Goal: Find specific page/section: Find specific page/section

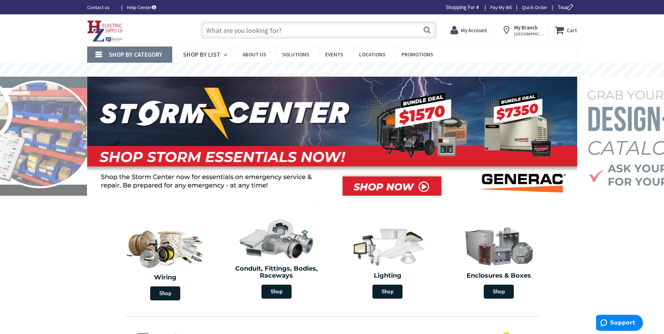
click at [306, 25] on input "text" at bounding box center [319, 29] width 236 height 17
paste input "841-SC"
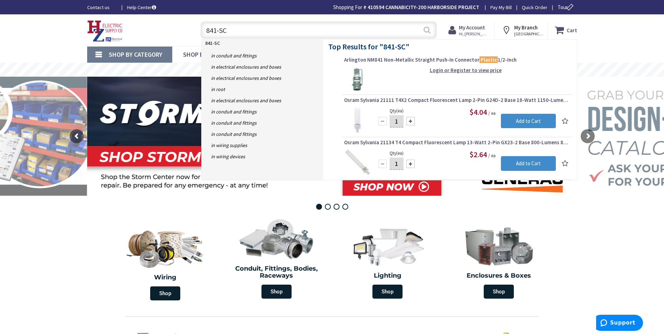
type input "841-SC"
click at [426, 29] on button "Search" at bounding box center [426, 30] width 9 height 16
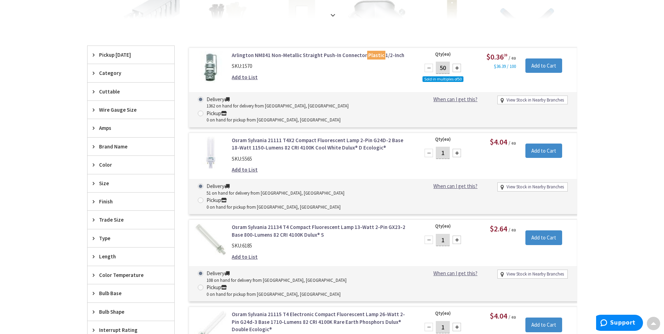
scroll to position [13, 0]
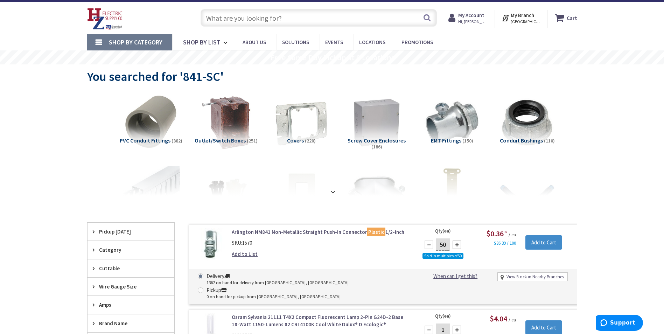
click at [288, 19] on input "text" at bounding box center [319, 17] width 236 height 17
paste input "841-SC"
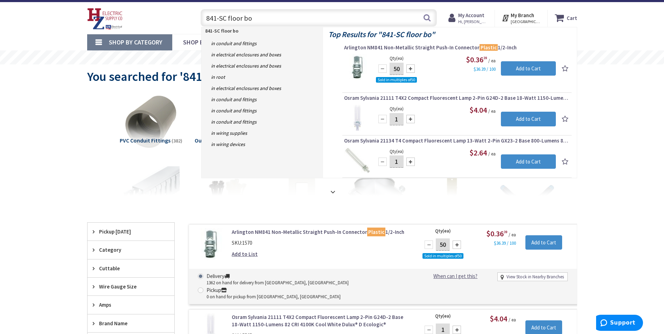
type input "841-SC floor box"
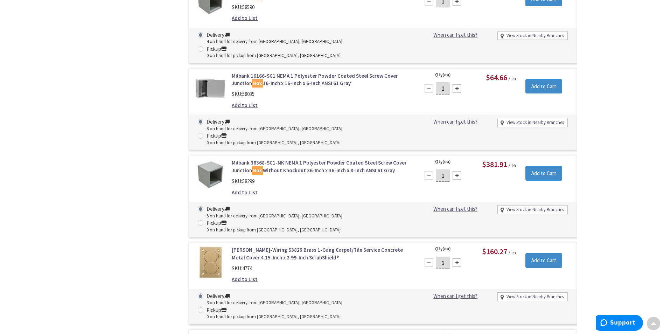
scroll to position [5102, 0]
